Goal: Task Accomplishment & Management: Use online tool/utility

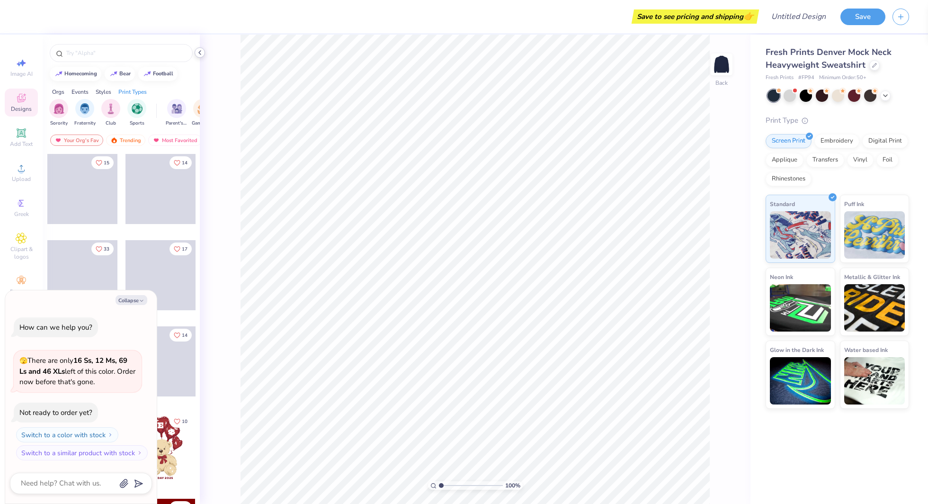
click at [203, 52] on icon at bounding box center [200, 53] width 8 height 8
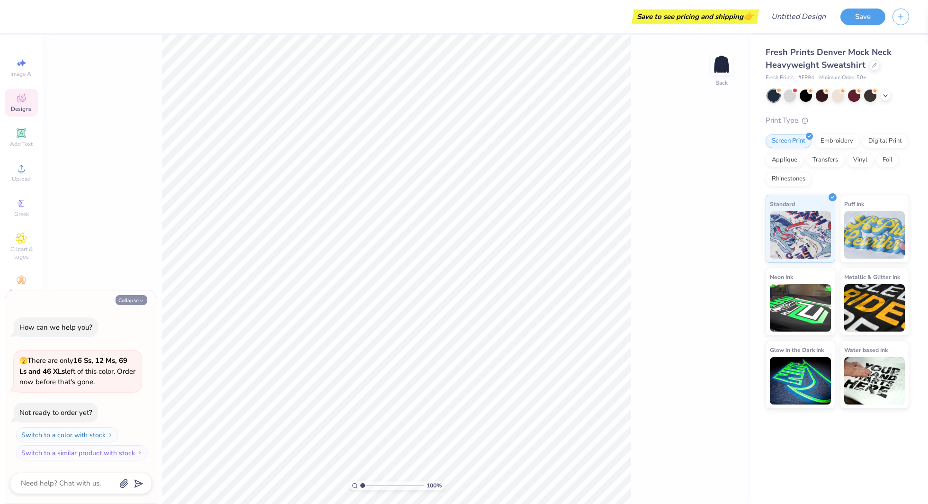
click at [132, 299] on button "Collapse" at bounding box center [132, 300] width 32 height 10
type textarea "x"
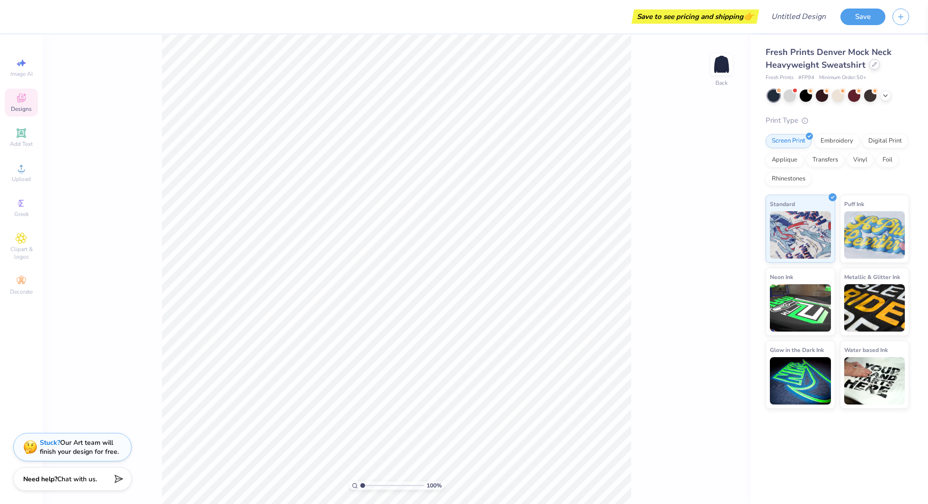
click at [870, 67] on div at bounding box center [875, 64] width 10 height 10
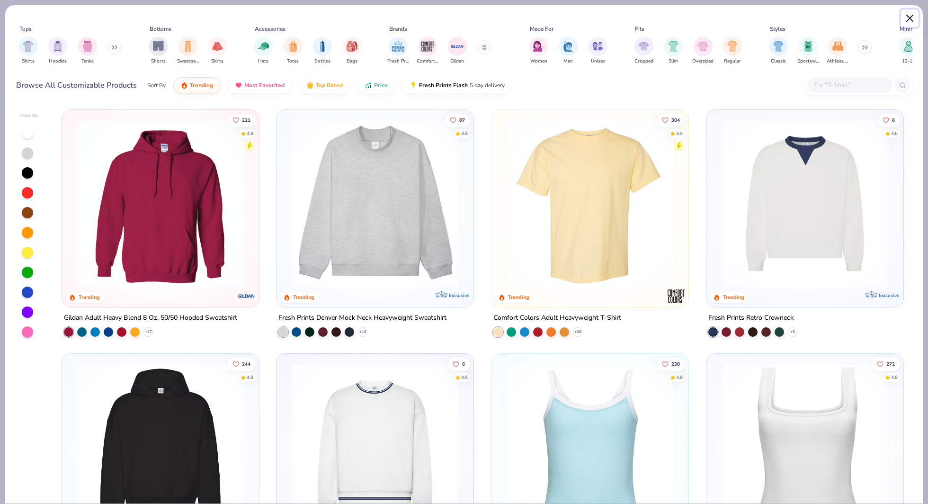
click at [912, 14] on button "Close" at bounding box center [910, 18] width 18 height 18
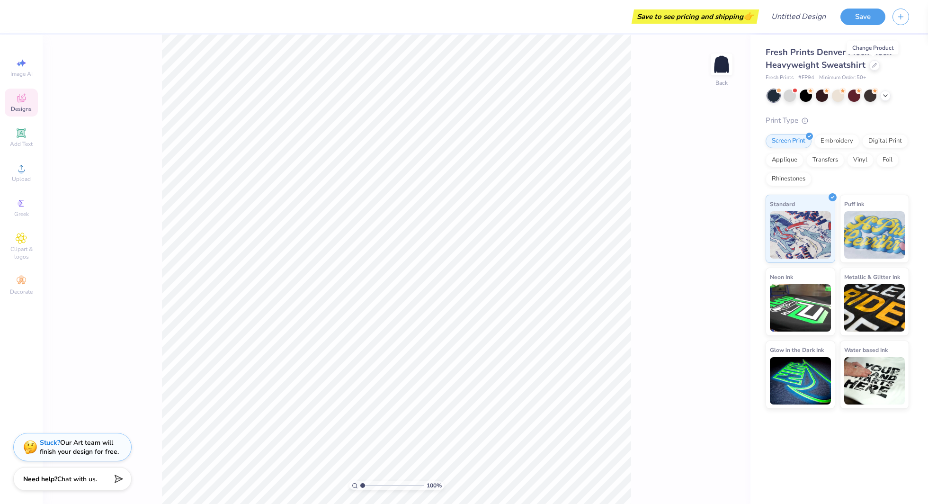
click at [906, 70] on div "Fresh Prints Denver Mock Neck Heavyweight Sweatshirt" at bounding box center [838, 59] width 144 height 26
click at [885, 94] on polyline at bounding box center [886, 95] width 4 height 2
